Goal: Transaction & Acquisition: Book appointment/travel/reservation

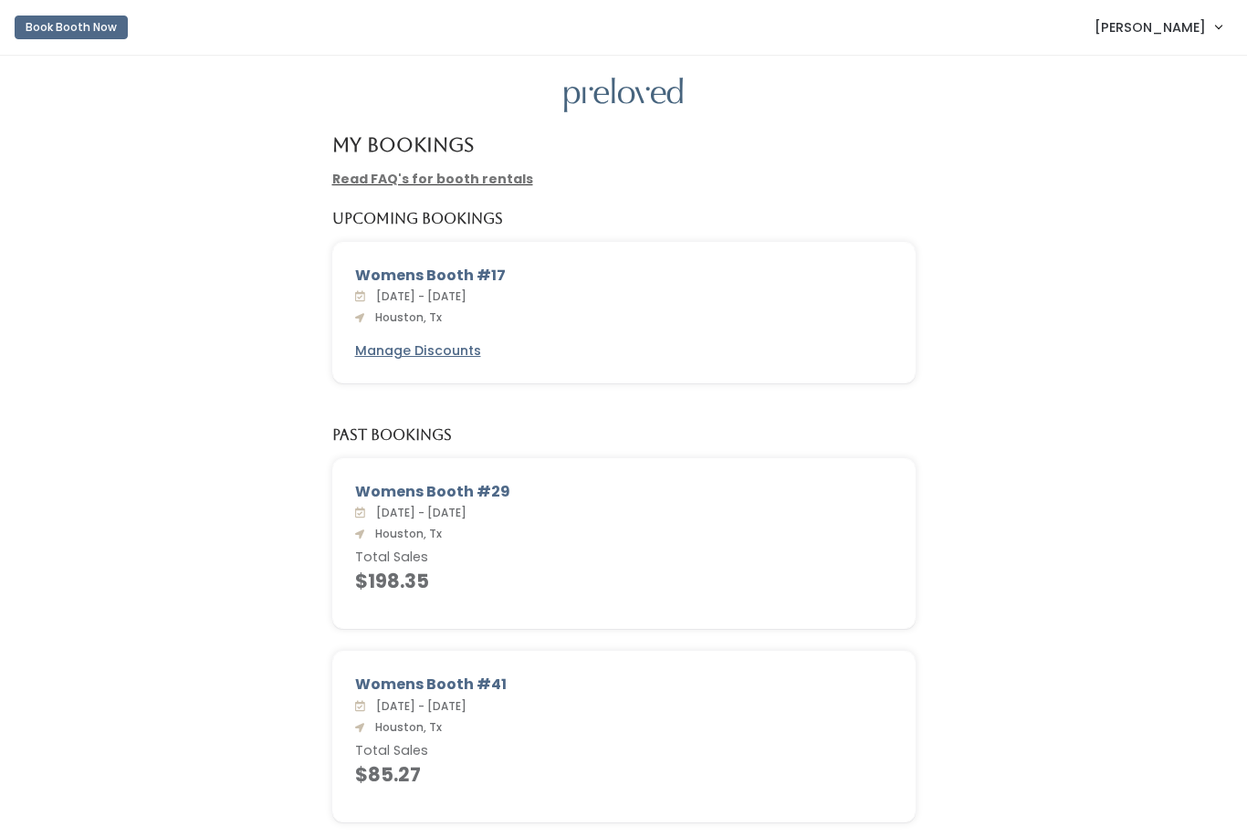
click at [65, 34] on button "Book Booth Now" at bounding box center [71, 28] width 113 height 24
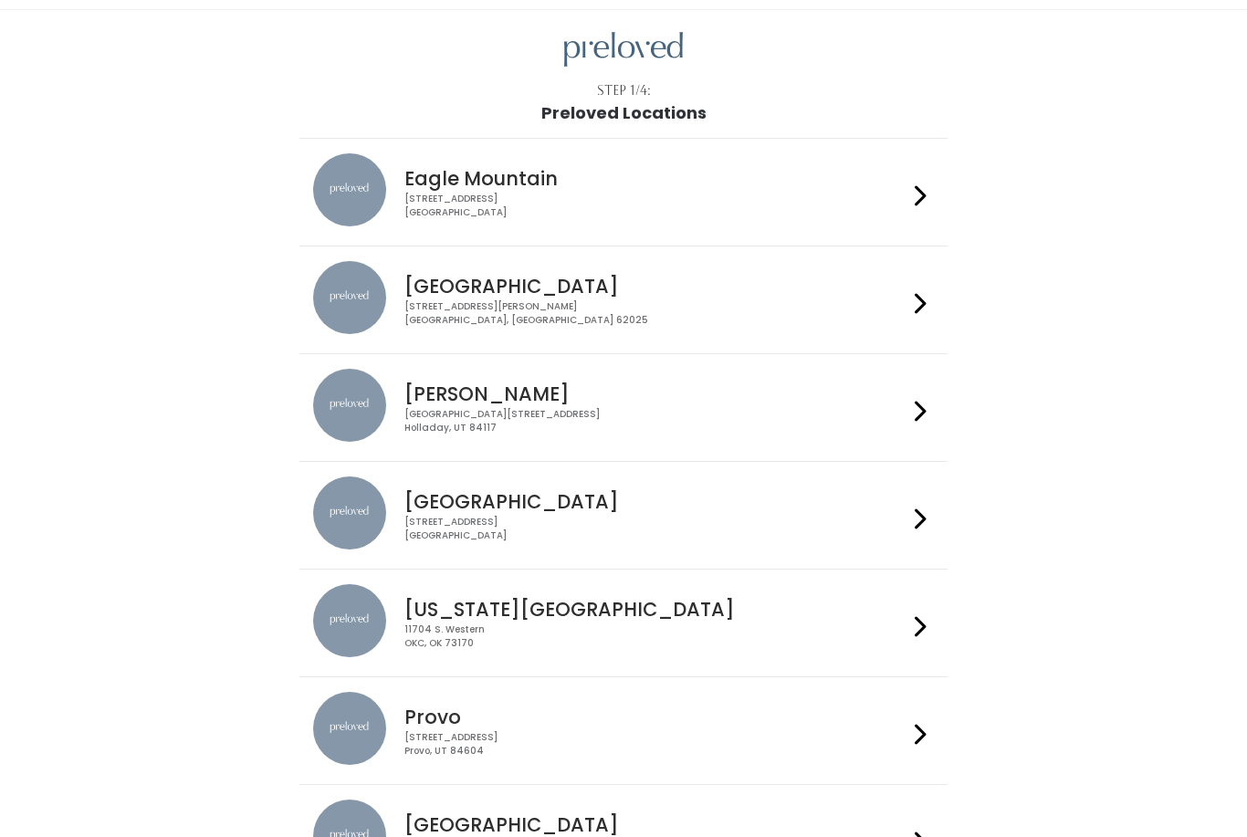
scroll to position [49, 0]
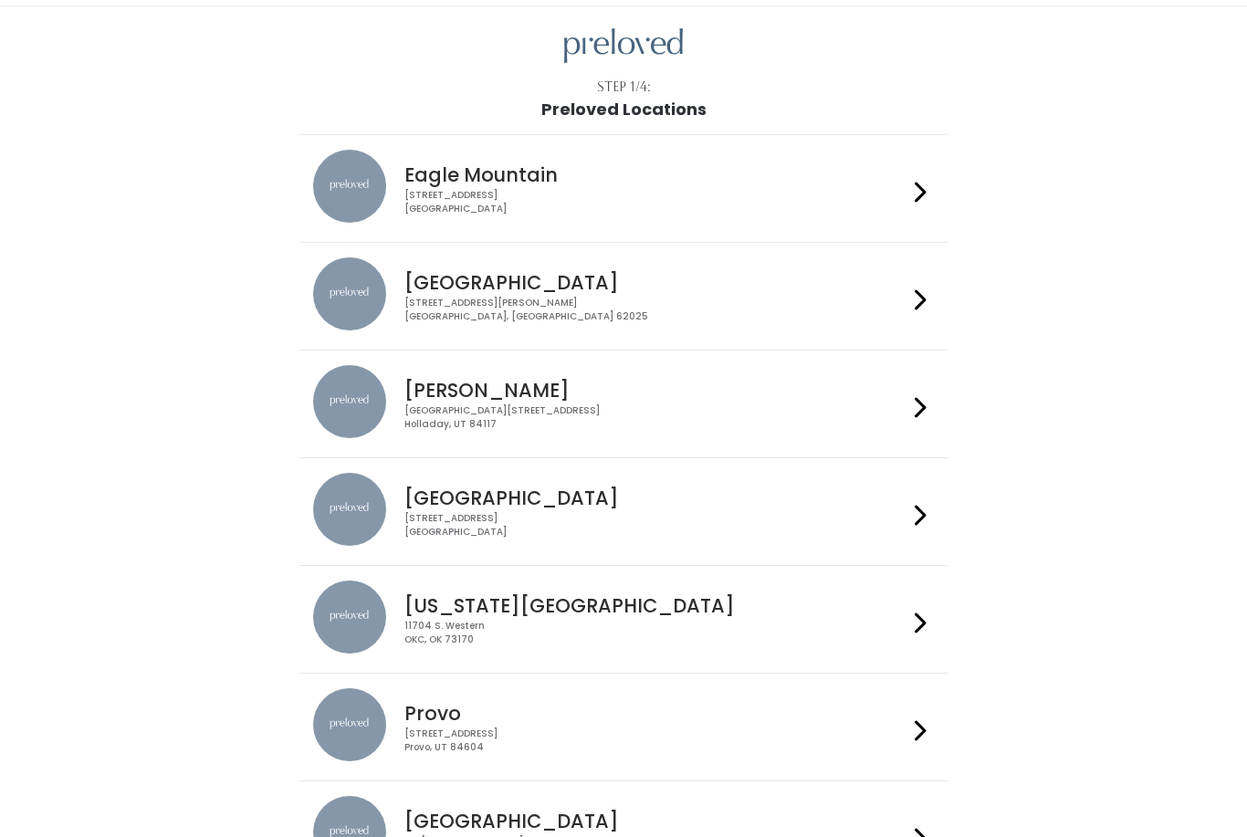
click at [676, 519] on div "3903 N Braeswood Blvd Houston, TX 77025" at bounding box center [655, 525] width 502 height 26
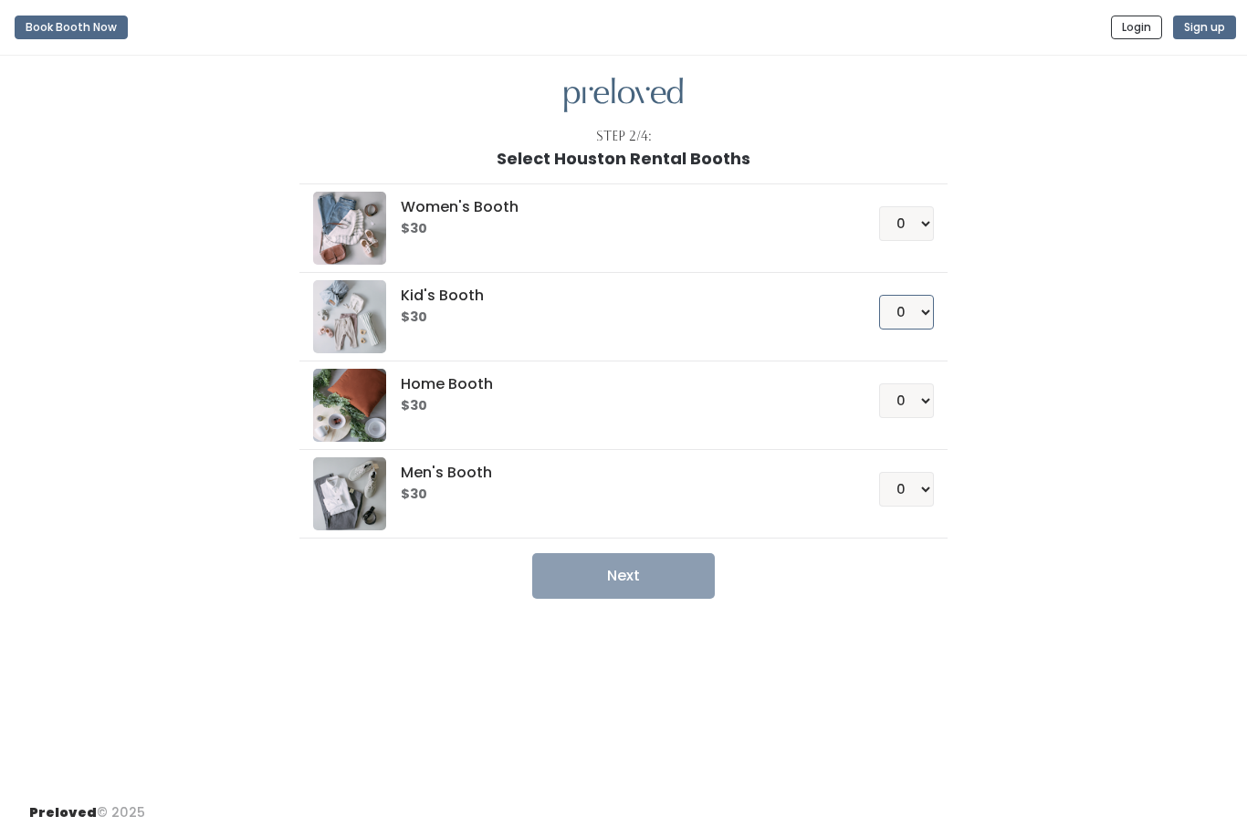
select select "1"
click at [699, 561] on button "Next" at bounding box center [623, 576] width 183 height 46
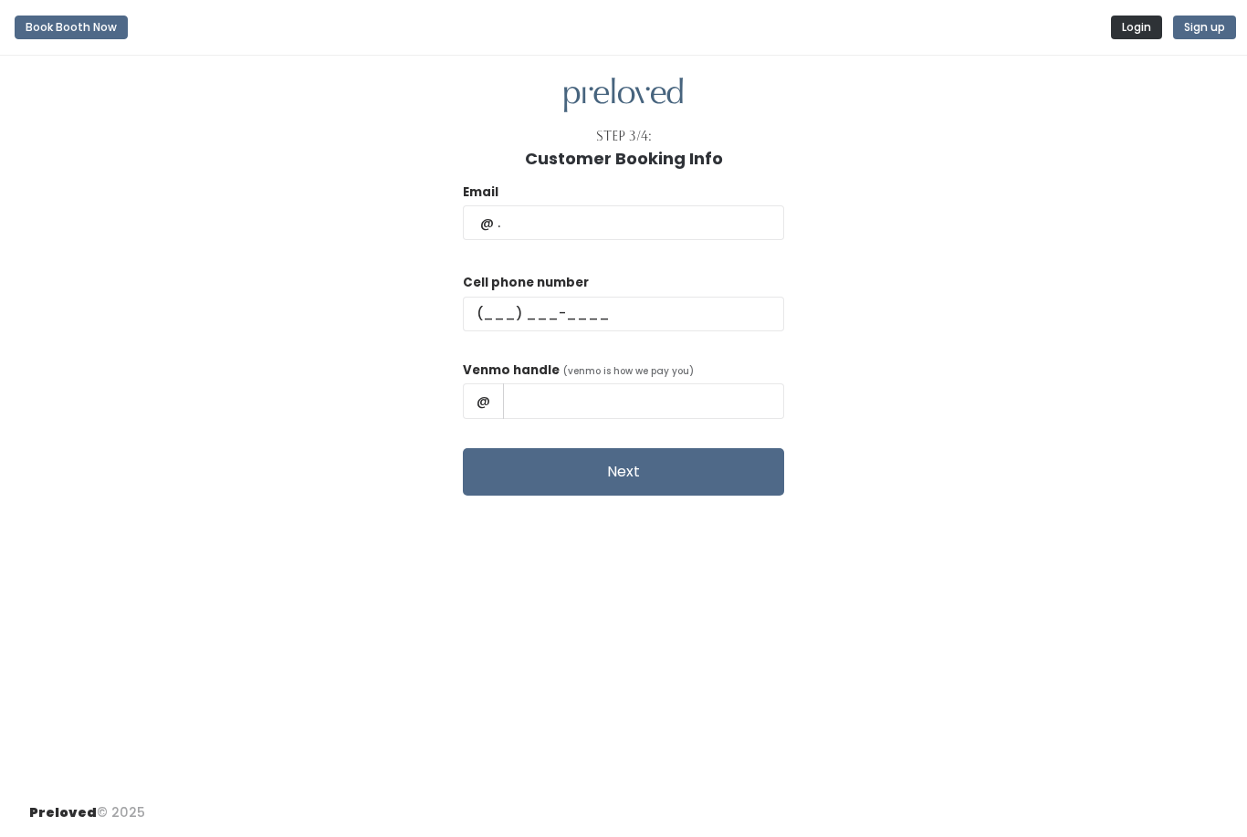
click at [1131, 24] on button "Login" at bounding box center [1136, 28] width 51 height 24
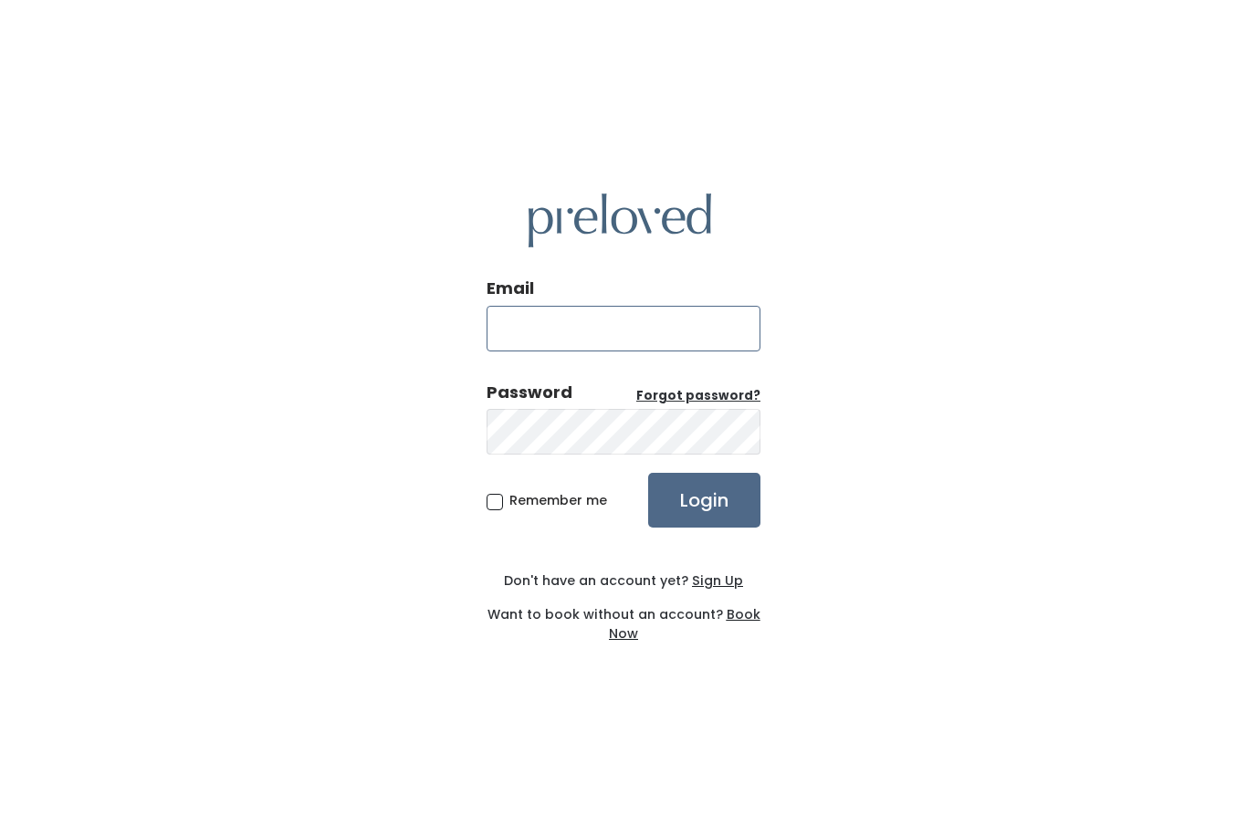
type input "amyechap@gmail.com"
click at [704, 528] on input "Login" at bounding box center [704, 500] width 112 height 55
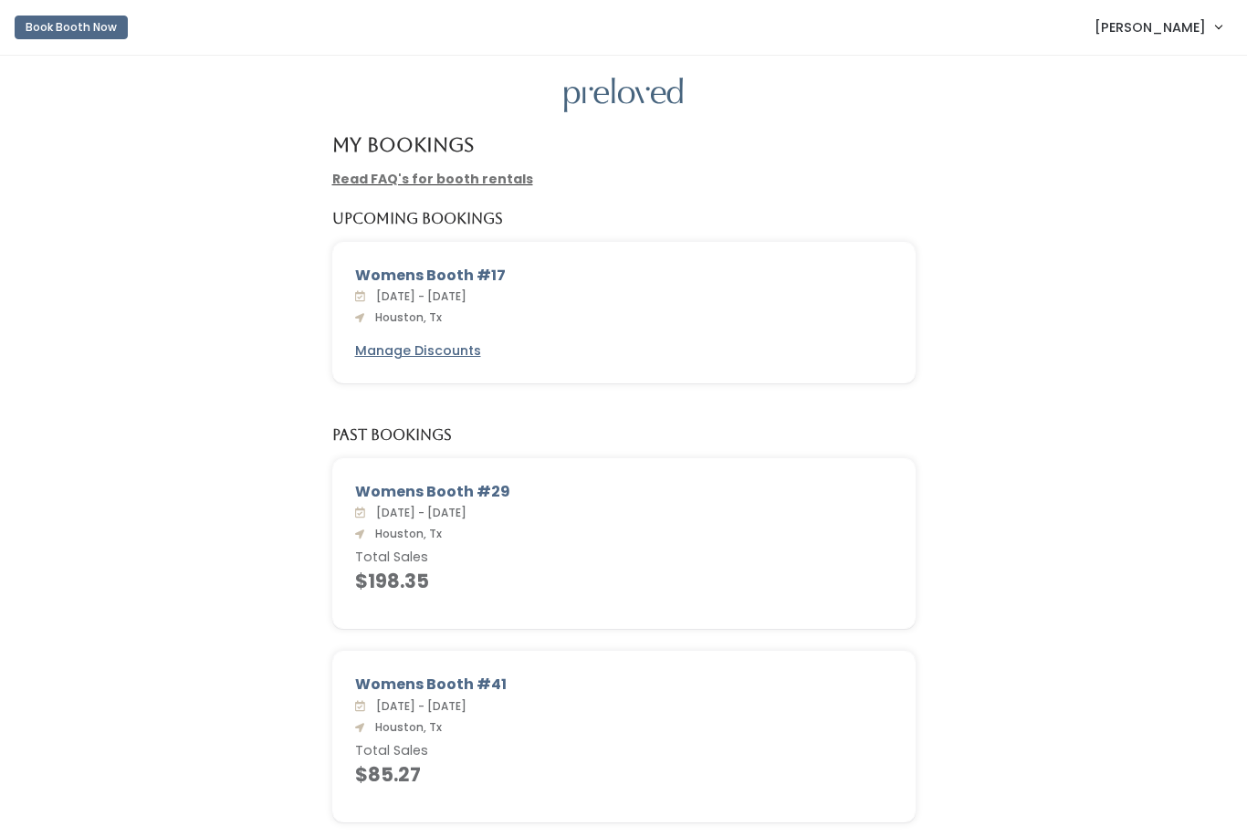
click at [88, 29] on button "Book Booth Now" at bounding box center [71, 28] width 113 height 24
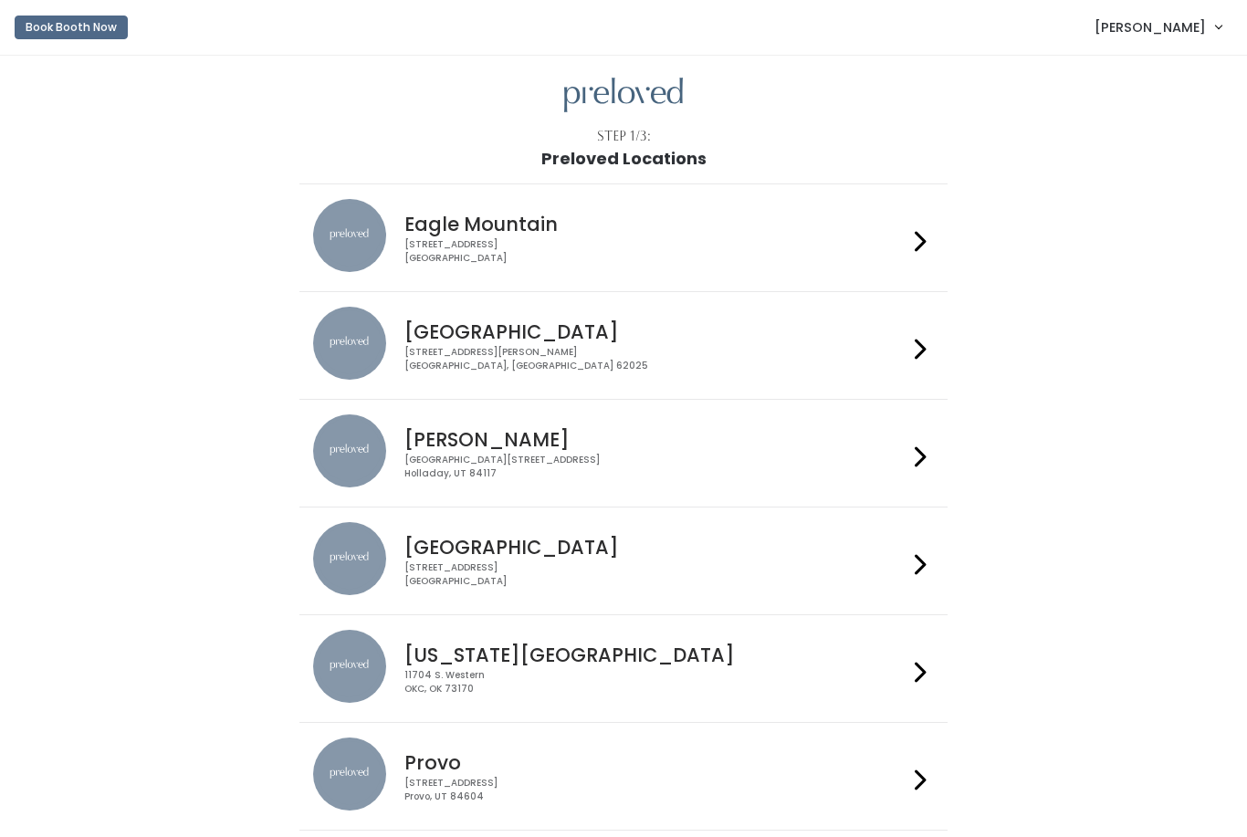
click at [512, 541] on h4 "[GEOGRAPHIC_DATA]" at bounding box center [655, 547] width 502 height 21
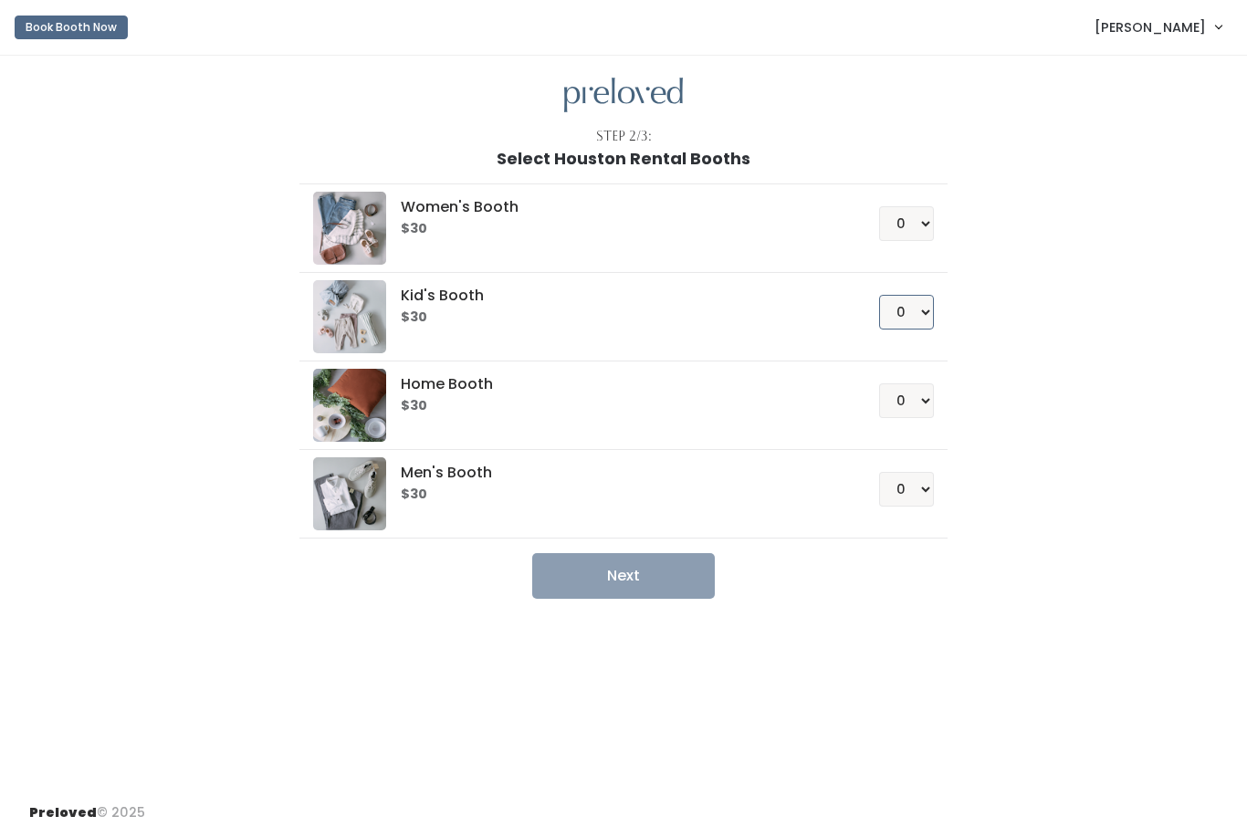
click at [925, 297] on select "0 1 2 3 4" at bounding box center [906, 312] width 55 height 35
click at [714, 562] on button "Next" at bounding box center [623, 576] width 183 height 46
click at [928, 316] on select "0 1 2 3 4" at bounding box center [906, 312] width 55 height 35
click at [672, 586] on button "Next" at bounding box center [623, 576] width 183 height 46
click at [919, 316] on select "0 1 2 3 4" at bounding box center [906, 312] width 55 height 35
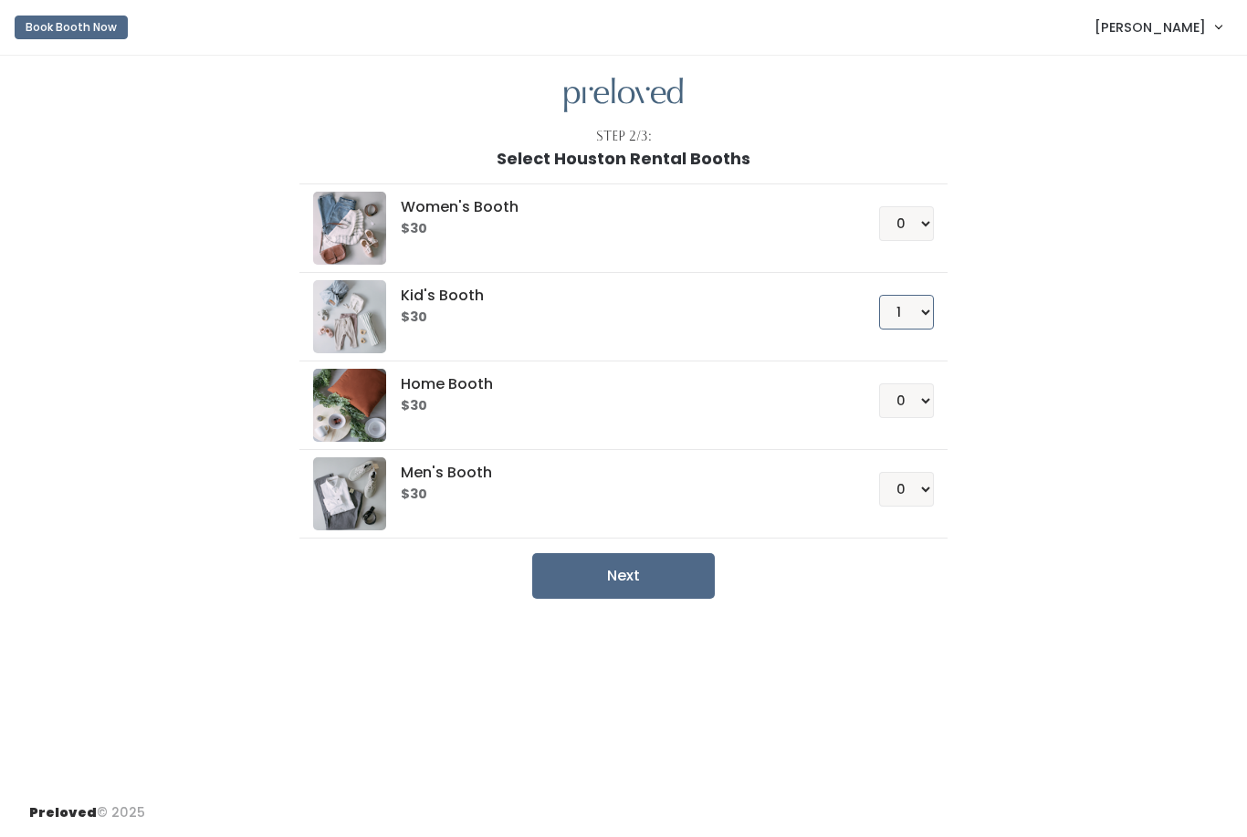
select select "0"
click at [917, 222] on select "0 1 2 3 4" at bounding box center [906, 223] width 55 height 35
click at [656, 577] on button "Next" at bounding box center [623, 576] width 183 height 46
click at [927, 216] on select "0 1 2 3 4" at bounding box center [906, 223] width 55 height 35
click at [917, 224] on select "0 1 2 3 4" at bounding box center [906, 223] width 55 height 35
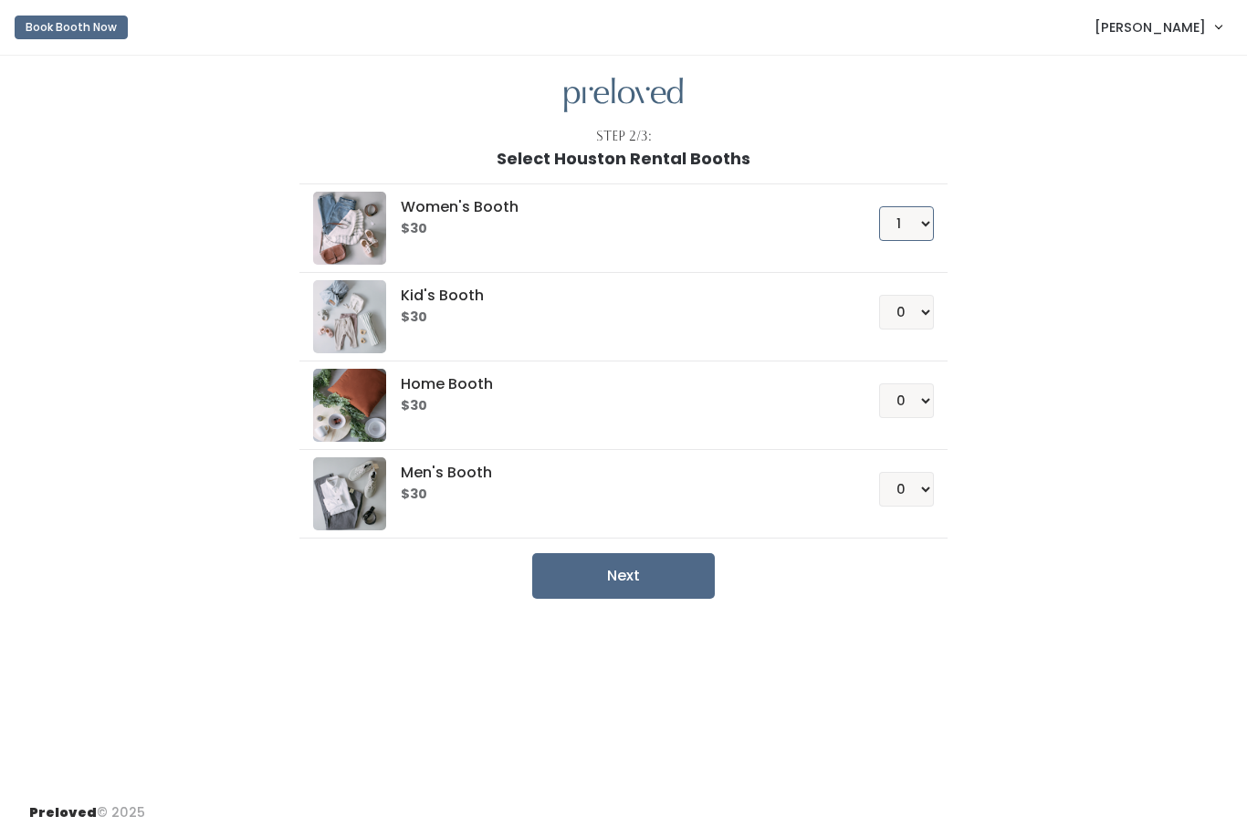
select select "0"
click at [916, 305] on select "0 1 2 3 4" at bounding box center [906, 312] width 55 height 35
click at [627, 567] on button "Next" at bounding box center [623, 576] width 183 height 46
click at [934, 407] on li "Home Booth $30 0 1 2 3 4" at bounding box center [622, 405] width 647 height 89
click at [929, 304] on select "0 1 2 3 4" at bounding box center [906, 312] width 55 height 35
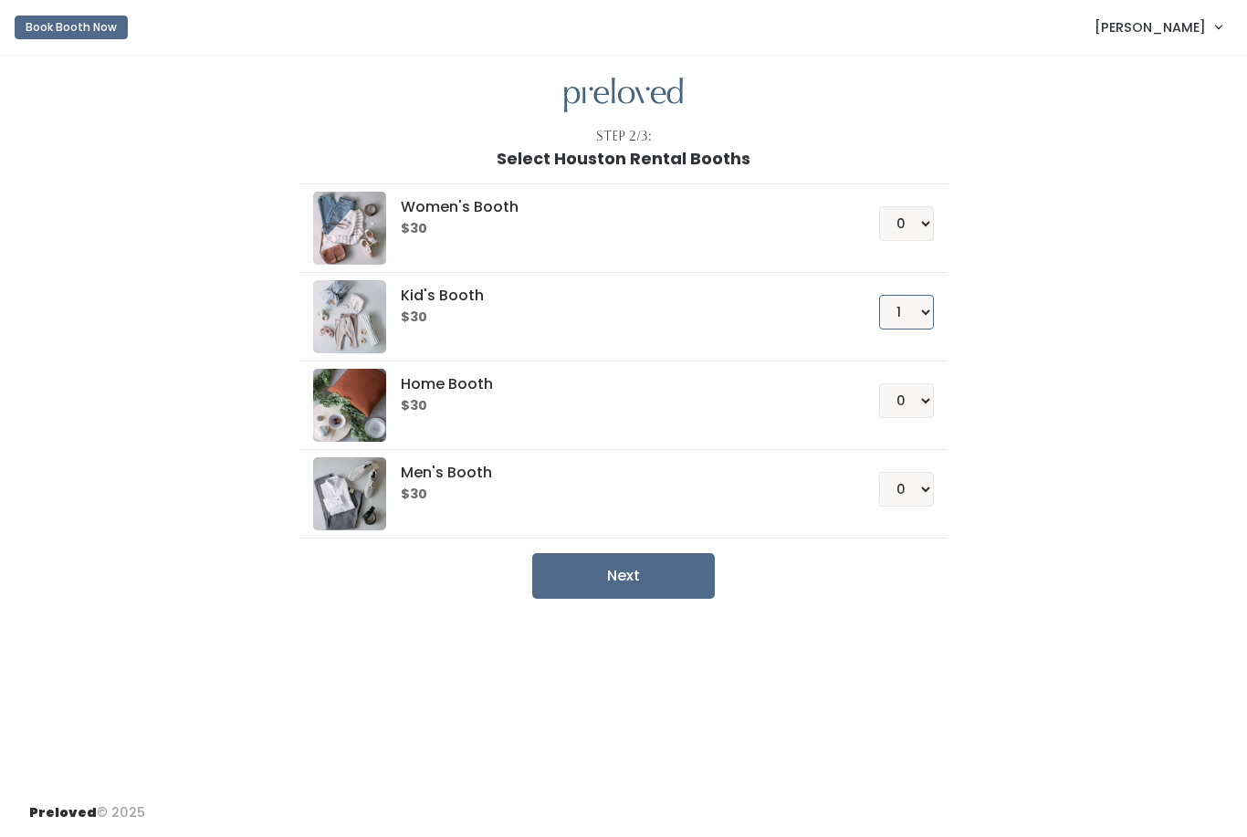
select select "0"
click at [900, 390] on select "0 1 2 3 4" at bounding box center [906, 400] width 55 height 35
click at [660, 551] on ul "Women's Booth $30 0 1 2 3 4 Kid's Booth $30 0 1 2 3 4" at bounding box center [622, 383] width 647 height 431
click at [656, 560] on button "Next" at bounding box center [623, 576] width 183 height 46
click at [930, 396] on select "0 1 2 3 4" at bounding box center [906, 400] width 55 height 35
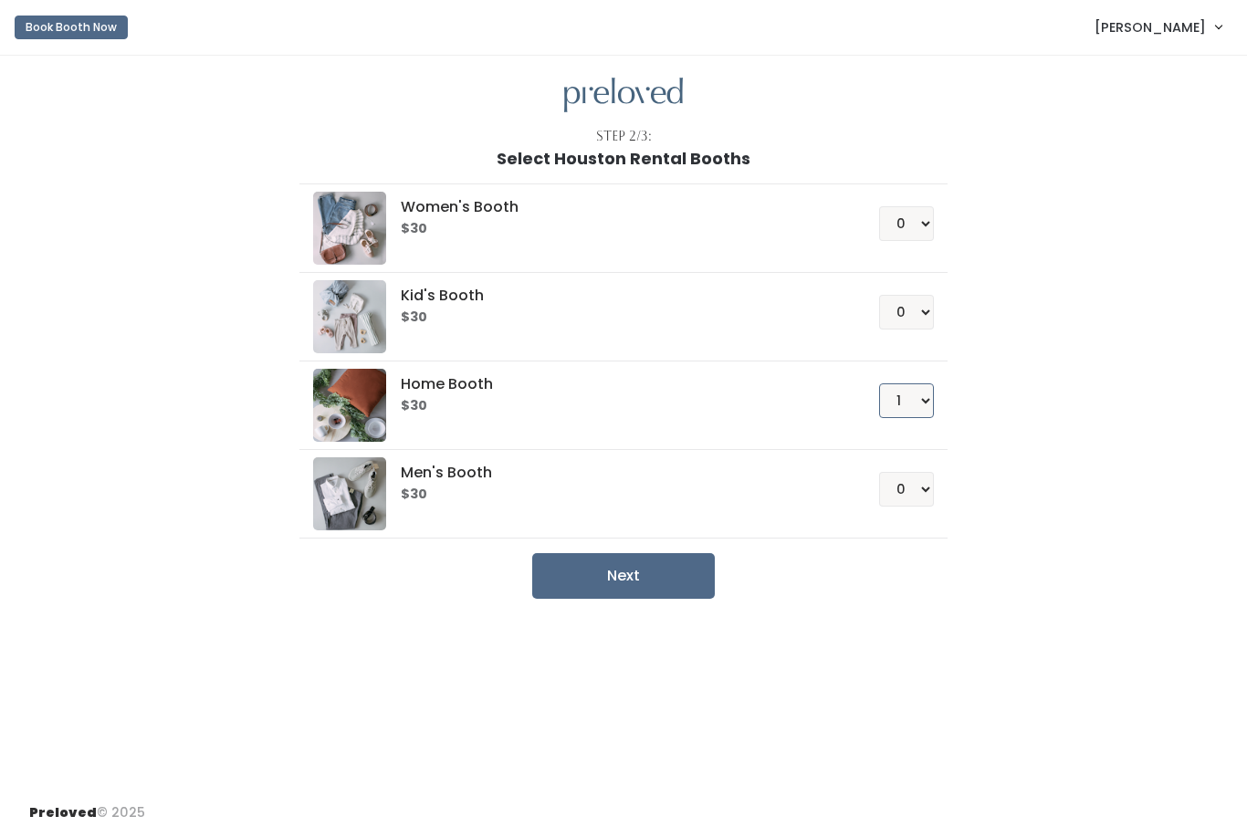
select select "0"
select select "1"
click at [693, 564] on button "Next" at bounding box center [623, 576] width 183 height 46
click at [605, 90] on img at bounding box center [623, 96] width 119 height 36
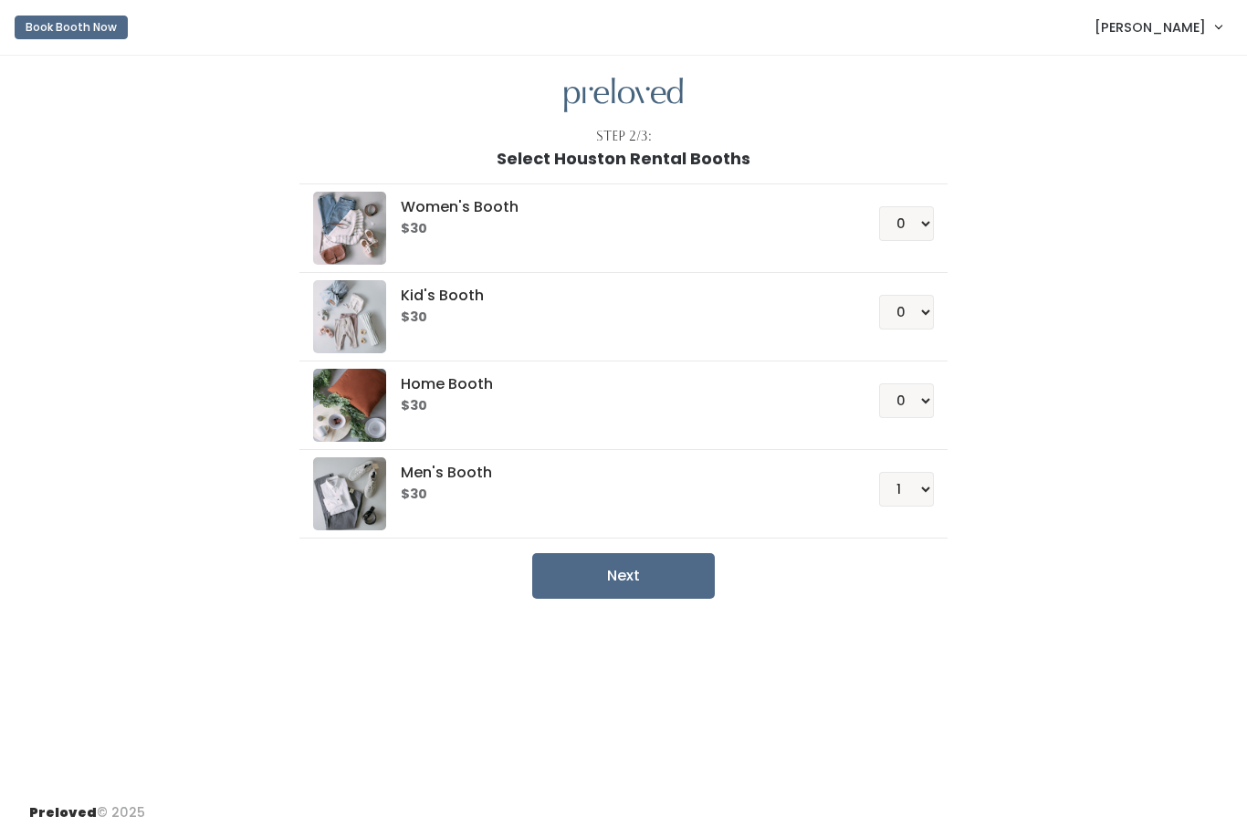
click at [605, 90] on img at bounding box center [623, 96] width 119 height 36
click at [1174, 19] on span "[PERSON_NAME]" at bounding box center [1149, 27] width 111 height 20
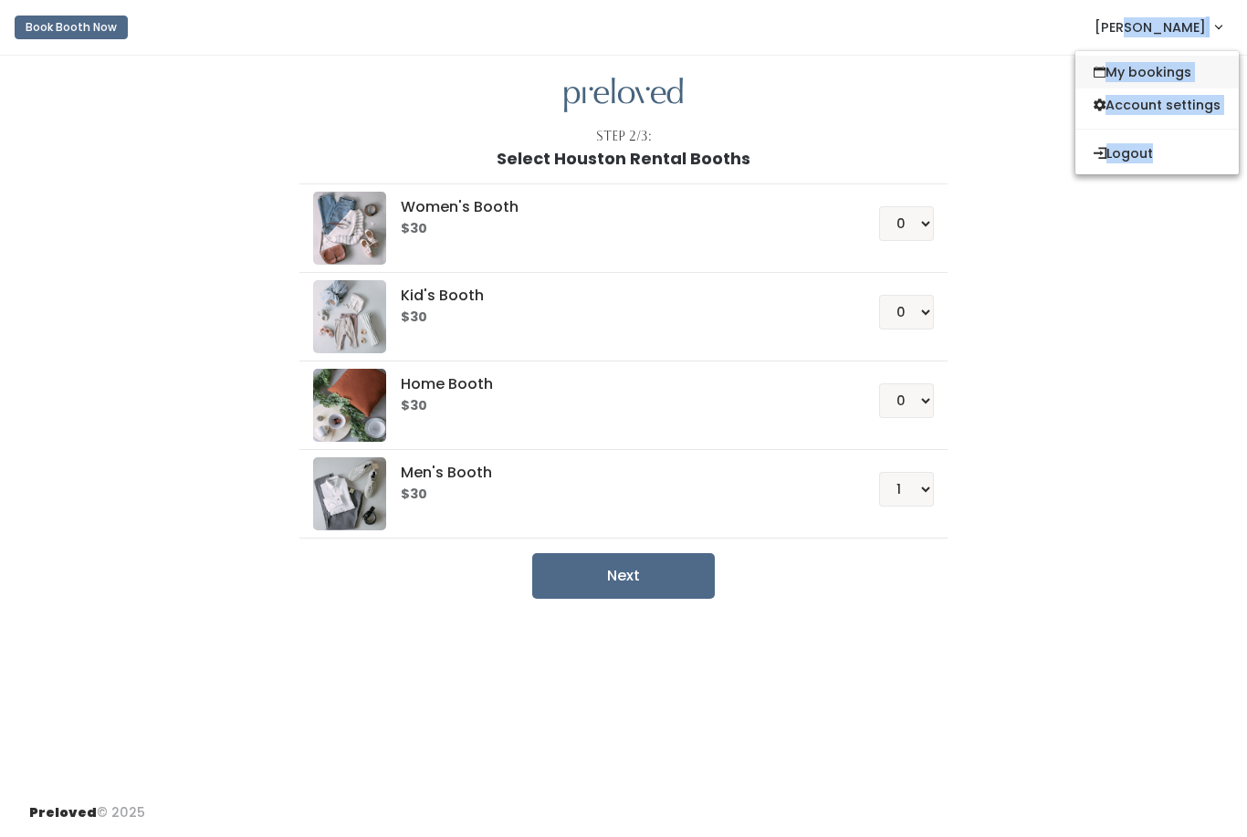
click at [1155, 68] on link "My bookings" at bounding box center [1156, 72] width 163 height 33
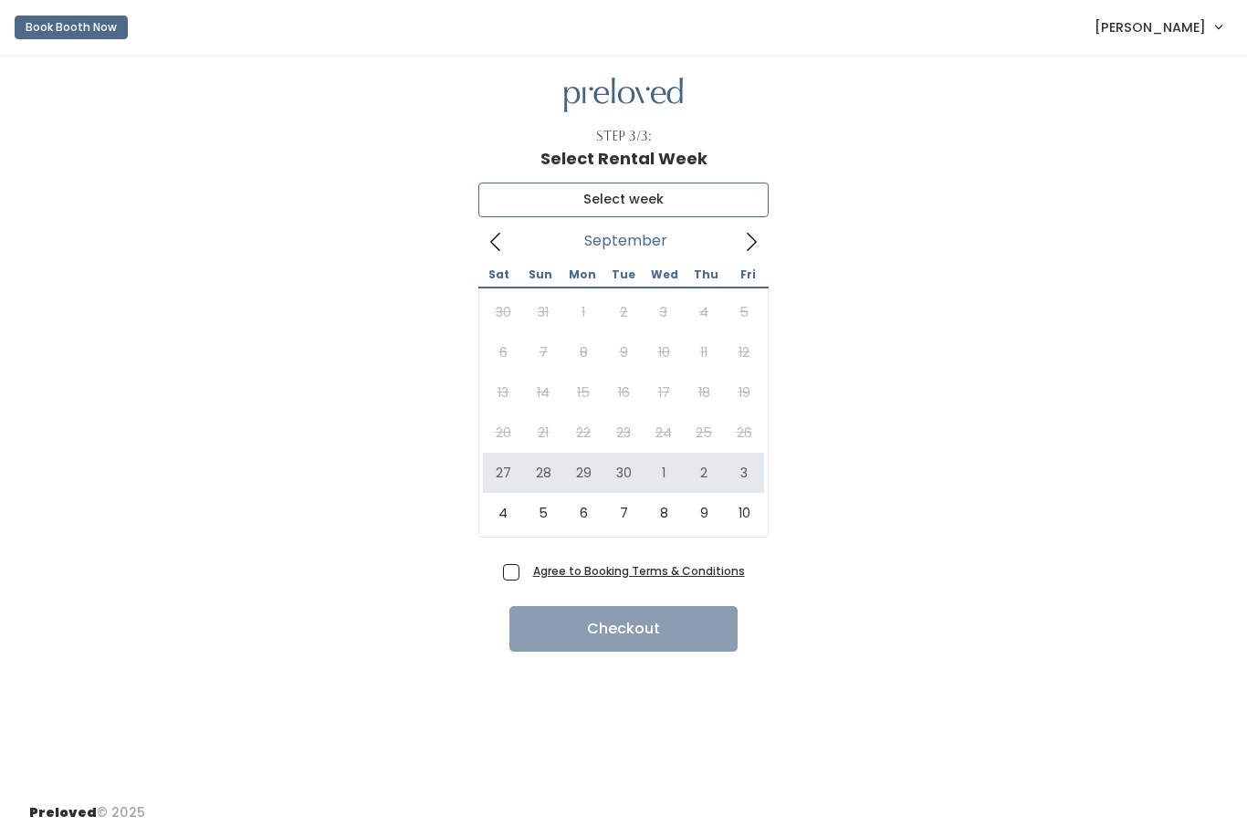
type input "[DATE] to [DATE]"
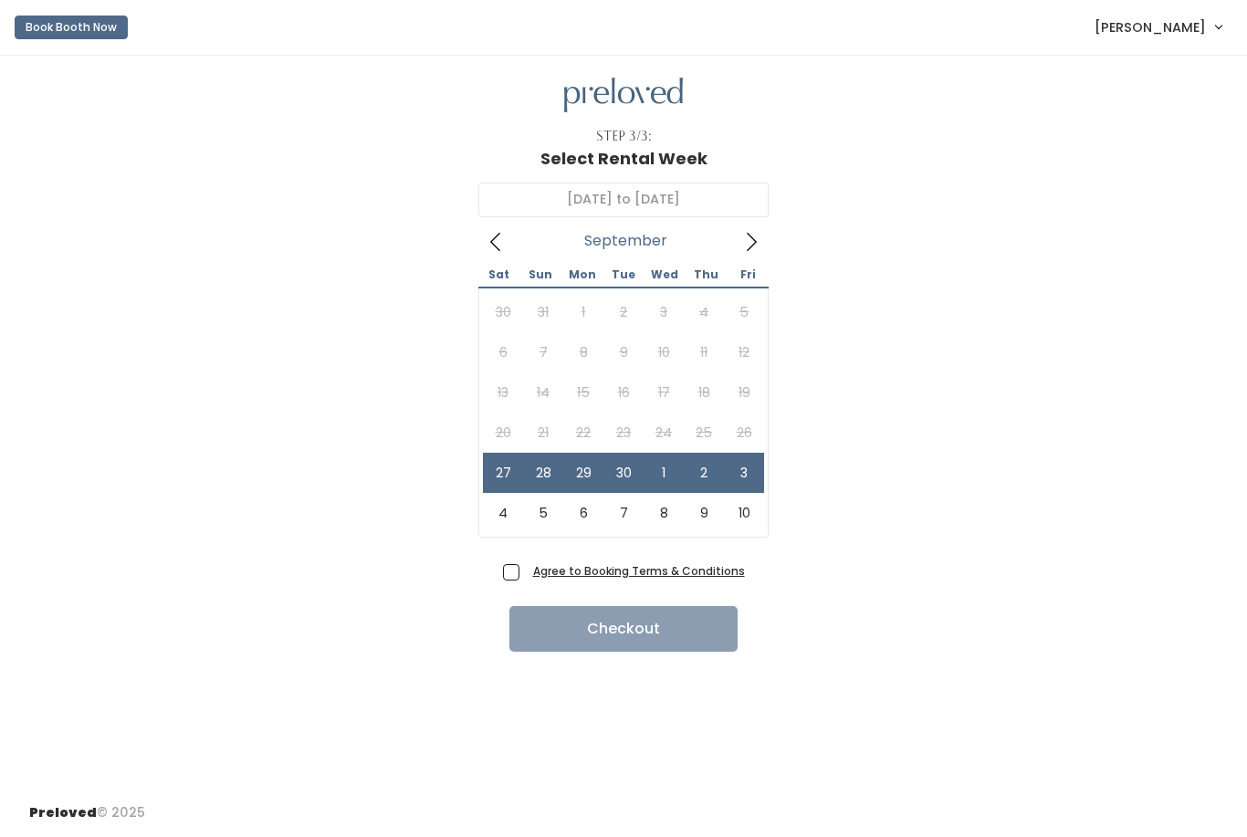
click at [526, 569] on span "Agree to Booking Terms & Conditions" at bounding box center [635, 570] width 219 height 18
click at [526, 569] on input "Agree to Booking Terms & Conditions" at bounding box center [532, 567] width 12 height 12
checkbox input "true"
click at [590, 632] on button "Checkout" at bounding box center [623, 629] width 228 height 46
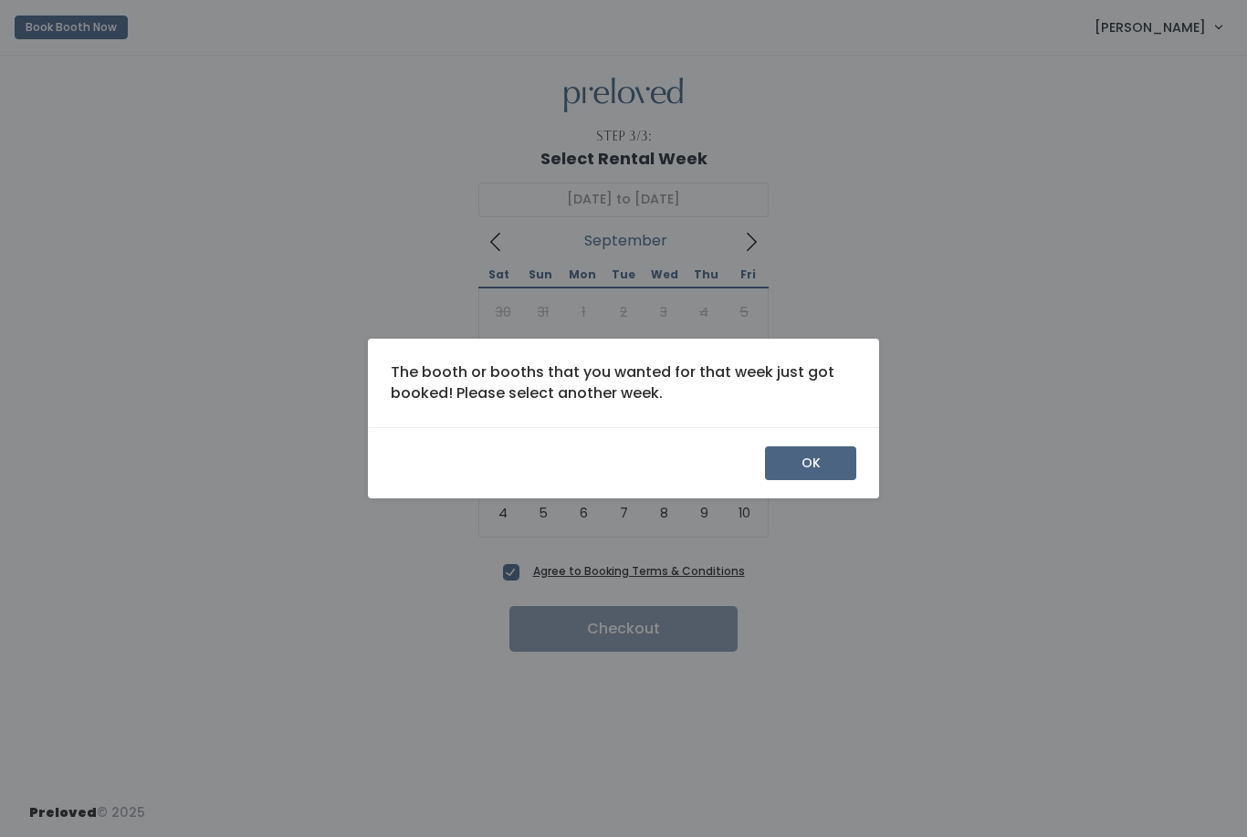
click at [824, 481] on button "OK" at bounding box center [810, 463] width 91 height 35
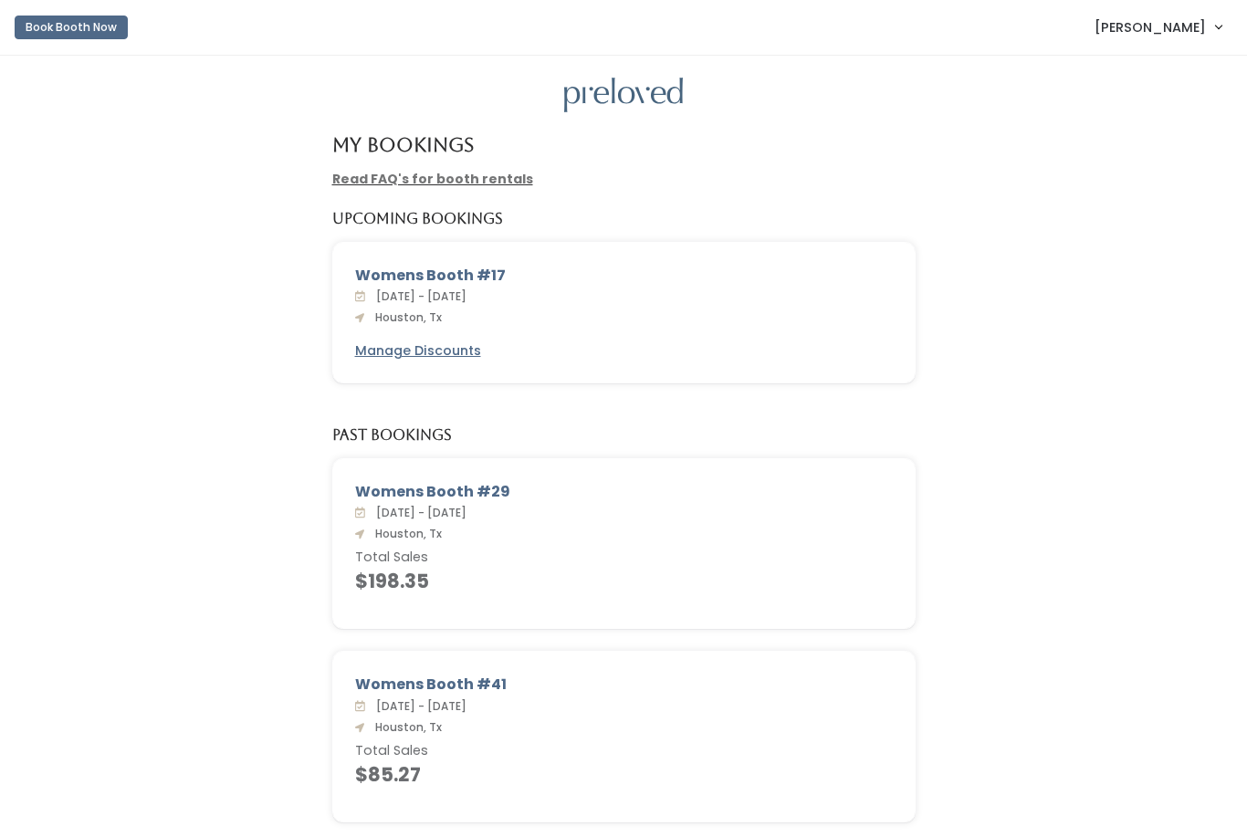
click at [84, 26] on button "Book Booth Now" at bounding box center [71, 28] width 113 height 24
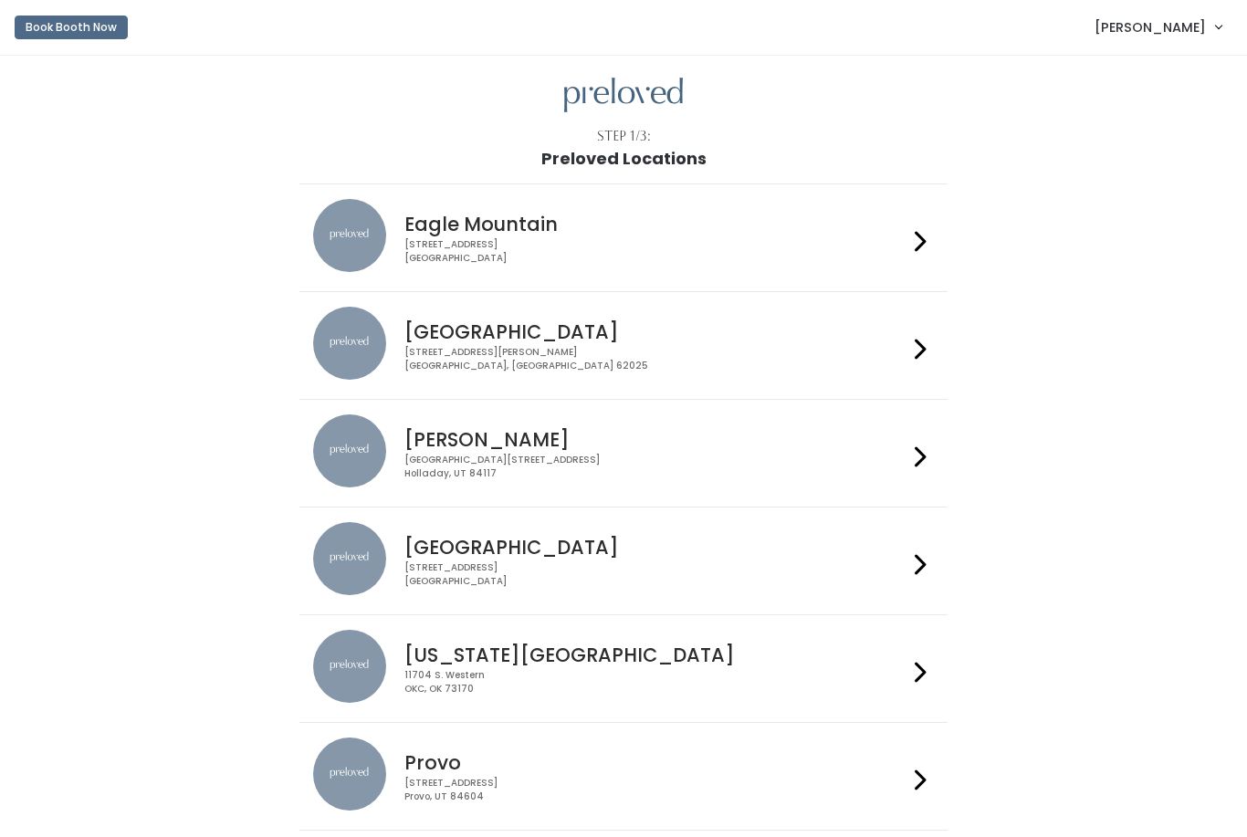
click at [476, 512] on li "Houston 3903 N Braeswood Blvd Houston, TX 77025" at bounding box center [622, 561] width 647 height 109
click at [489, 528] on div "Houston 3903 N Braeswood Blvd Houston, TX 77025" at bounding box center [651, 555] width 509 height 66
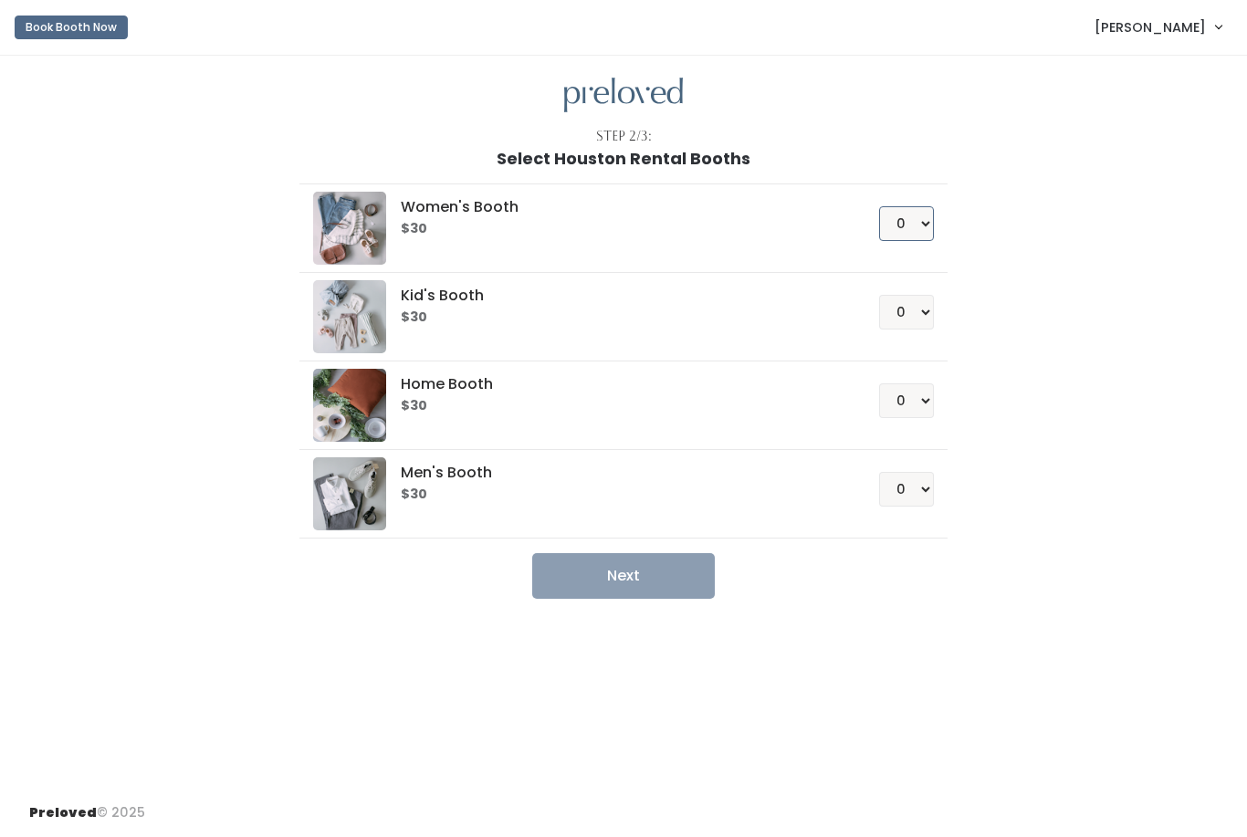
click at [911, 215] on select "0 1 2 3 4" at bounding box center [906, 223] width 55 height 35
click at [693, 569] on button "Next" at bounding box center [623, 576] width 183 height 46
click at [915, 238] on select "0 1 2 3 4" at bounding box center [906, 223] width 55 height 35
select select "0"
click at [917, 310] on select "0 1 2 3 4" at bounding box center [906, 312] width 55 height 35
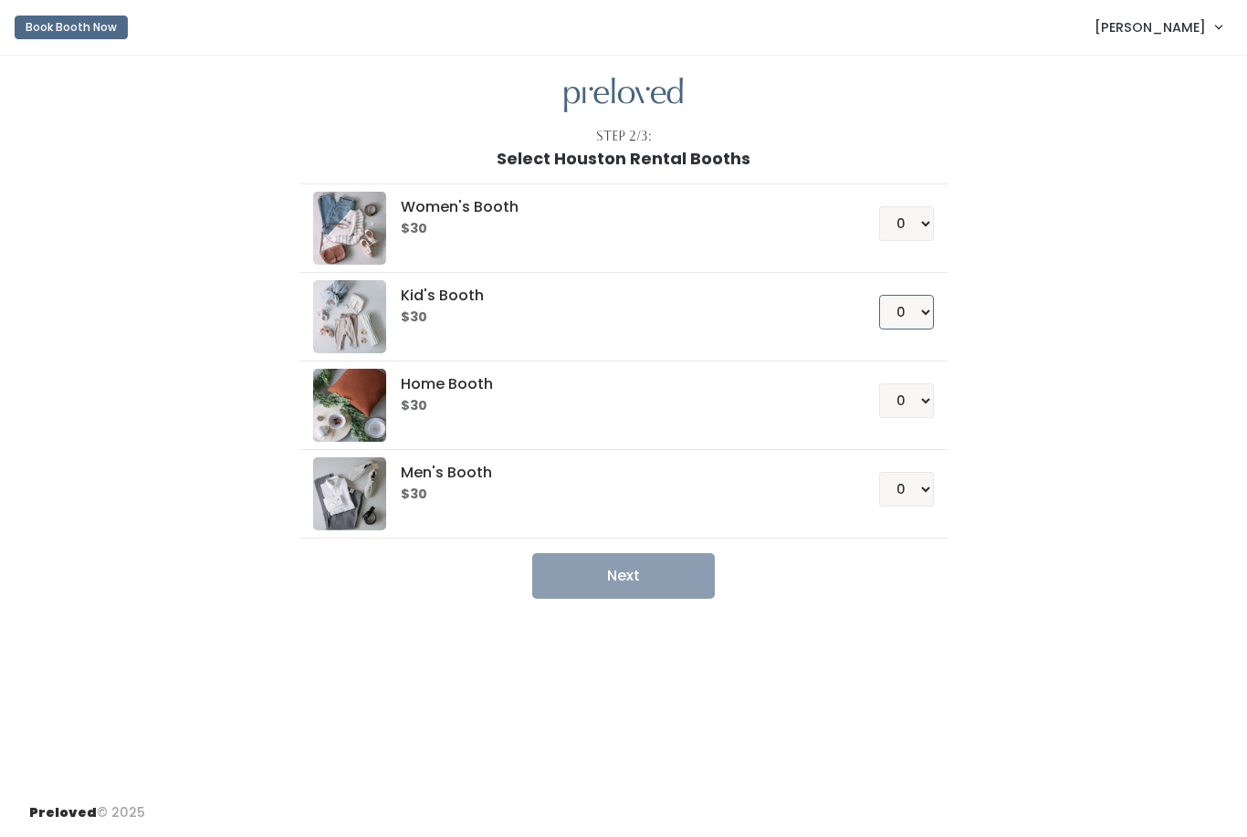
select select "1"
click at [696, 551] on ul "Women's Booth $30 0 1 2 3 4 Kid's Booth $30 0 1 2 3 4" at bounding box center [622, 383] width 647 height 431
click at [669, 562] on button "Next" at bounding box center [623, 576] width 183 height 46
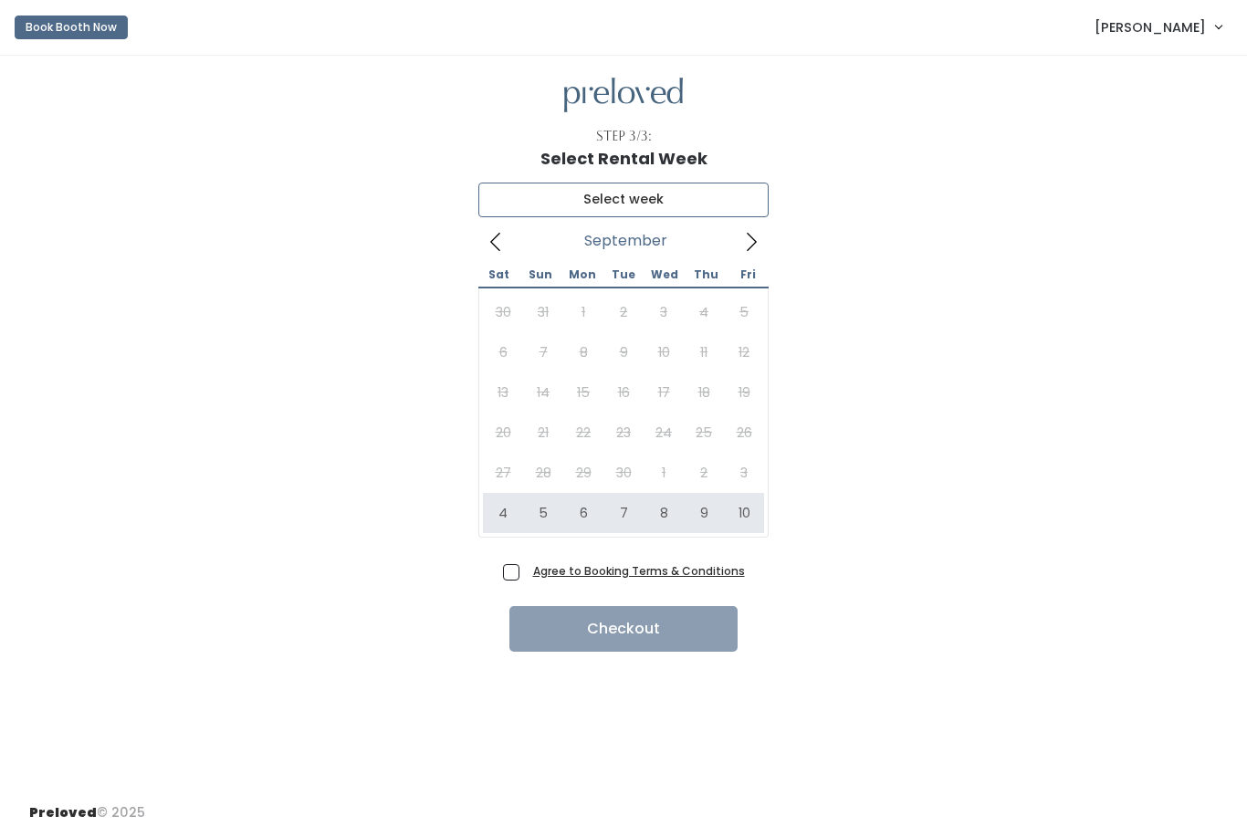
type input "[DATE] to [DATE]"
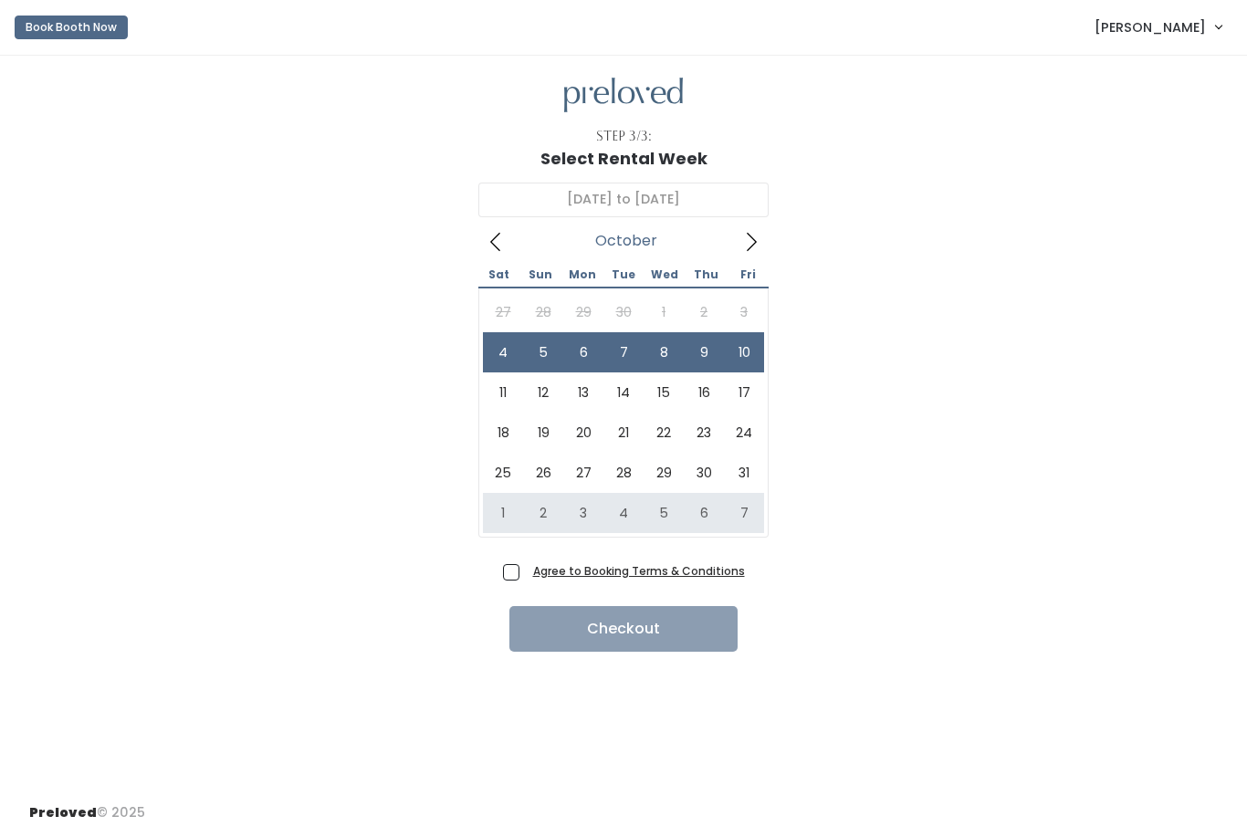
click at [526, 570] on span "Agree to Booking Terms & Conditions" at bounding box center [635, 570] width 219 height 18
click at [526, 570] on input "Agree to Booking Terms & Conditions" at bounding box center [532, 567] width 12 height 12
checkbox input "true"
click at [562, 615] on button "Checkout" at bounding box center [623, 629] width 228 height 46
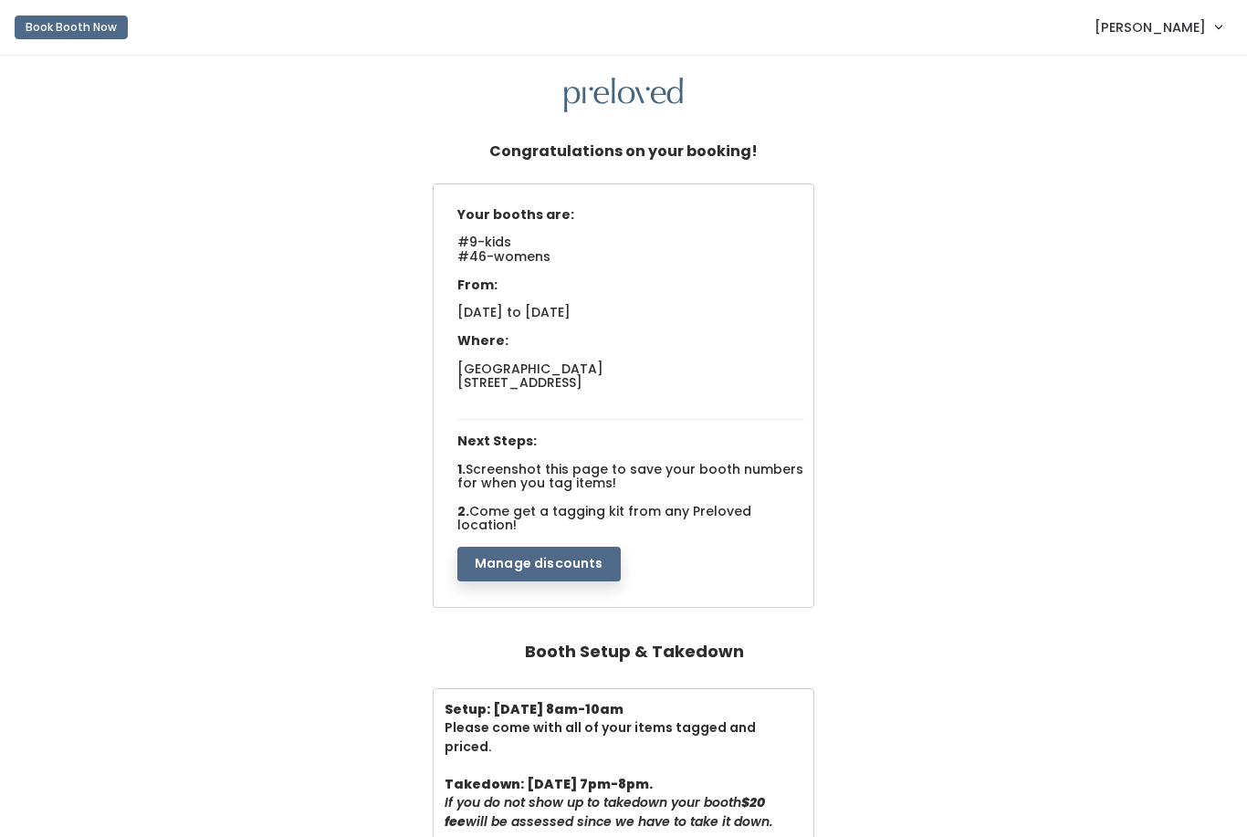
click at [636, 92] on img at bounding box center [623, 96] width 119 height 36
click at [1193, 35] on span "[PERSON_NAME]" at bounding box center [1149, 27] width 111 height 20
click at [1174, 70] on link "My bookings" at bounding box center [1156, 72] width 163 height 33
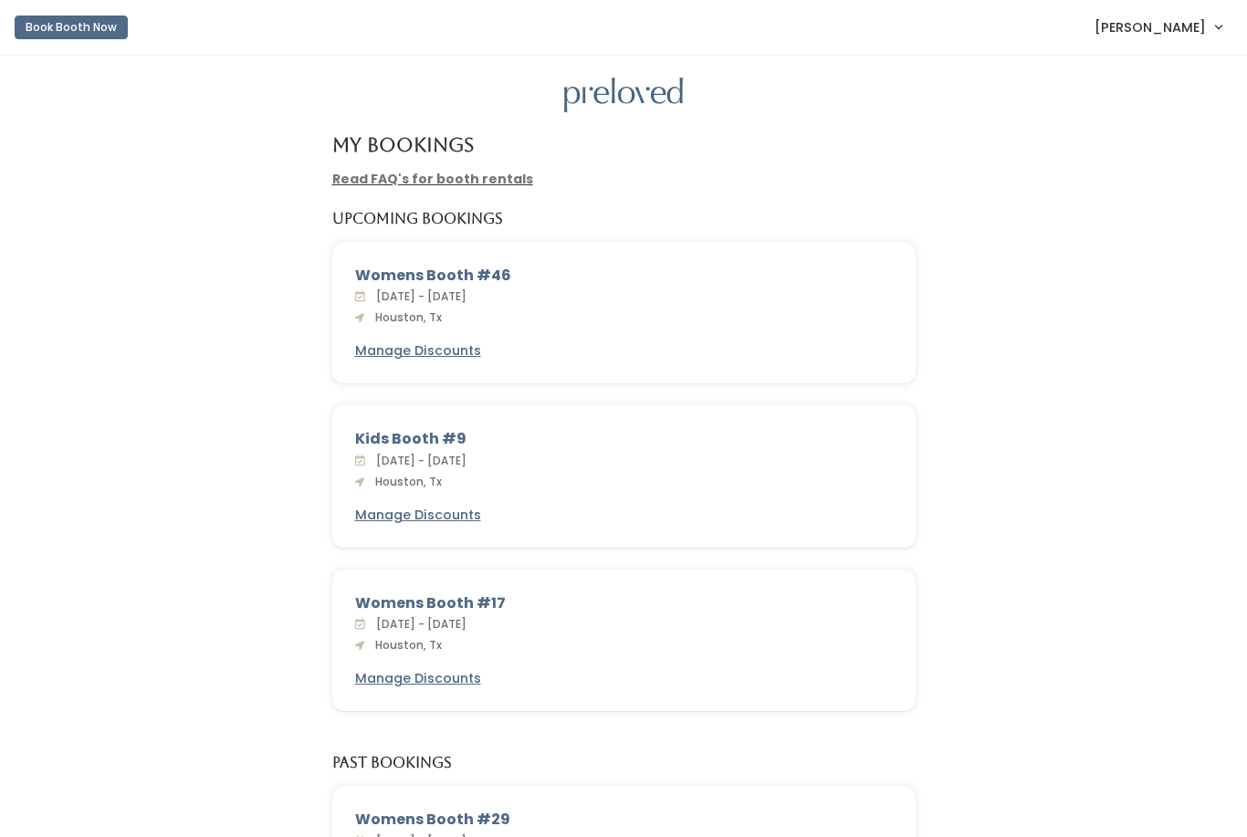
click at [628, 78] on img at bounding box center [623, 96] width 119 height 36
click at [630, 92] on img at bounding box center [623, 96] width 119 height 36
